Goal: Information Seeking & Learning: Learn about a topic

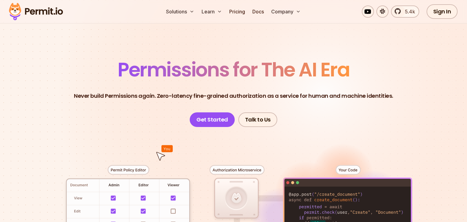
scroll to position [18, 0]
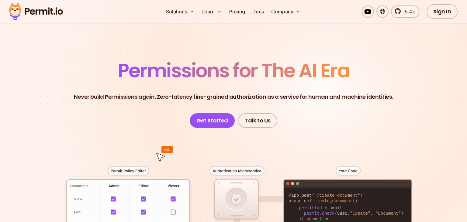
click at [116, 96] on p "Never build Permissions again. Zero-latency fine-grained authorization as a ser…" at bounding box center [233, 96] width 319 height 9
click at [194, 98] on p "Never build Permissions again. Zero-latency fine-grained authorization as a ser…" at bounding box center [233, 96] width 319 height 9
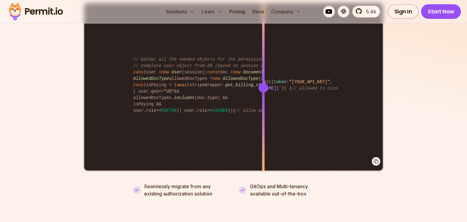
scroll to position [1281, 0]
click at [266, 74] on div "import { Permit } from "permitio" ; const permit = new Permit ({ token : "[YOUR…" at bounding box center [233, 88] width 298 height 168
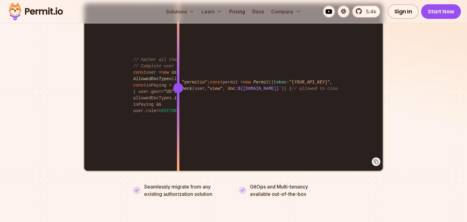
drag, startPoint x: 265, startPoint y: 80, endPoint x: 198, endPoint y: 110, distance: 74.0
click at [179, 110] on div at bounding box center [178, 88] width 2 height 168
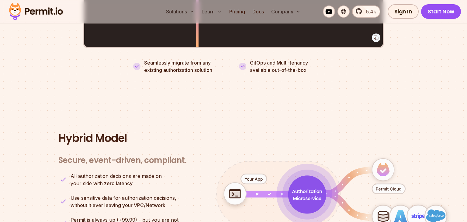
scroll to position [1216, 0]
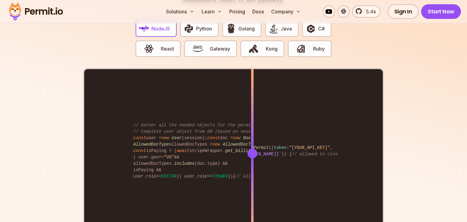
drag, startPoint x: 198, startPoint y: 143, endPoint x: 253, endPoint y: 149, distance: 54.7
click at [252, 149] on div at bounding box center [252, 153] width 10 height 10
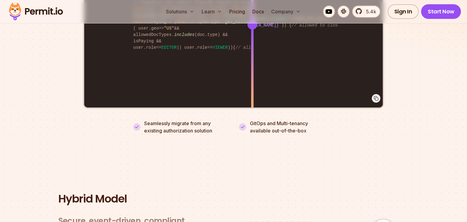
scroll to position [1186, 0]
